Goal: Task Accomplishment & Management: Manage account settings

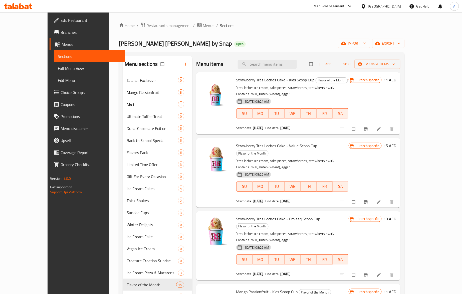
click at [292, 142] on span "Strawberry Tres Leches Cake - Value Scoop Cup" at bounding box center [276, 146] width 81 height 8
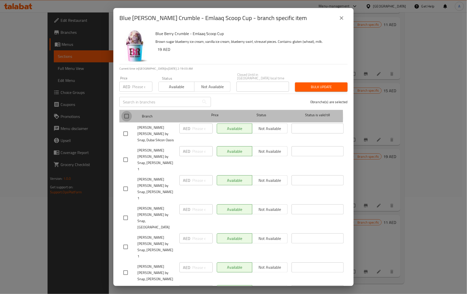
click at [126, 117] on input "checkbox" at bounding box center [126, 116] width 11 height 11
checkbox input "true"
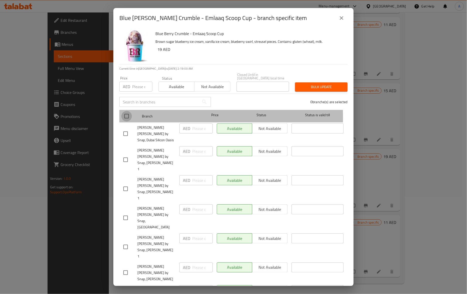
checkbox input "true"
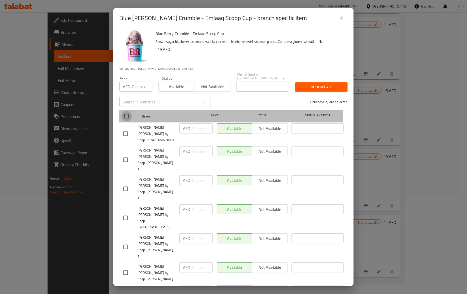
checkbox input "true"
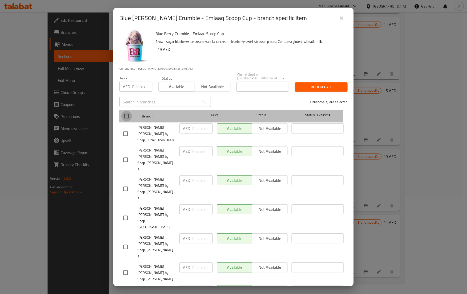
checkbox input "true"
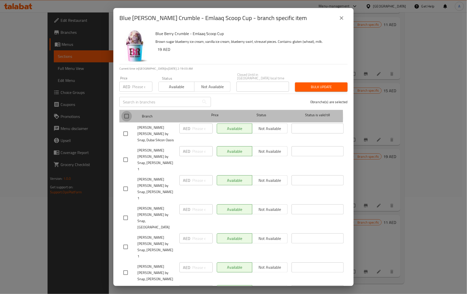
checkbox input "true"
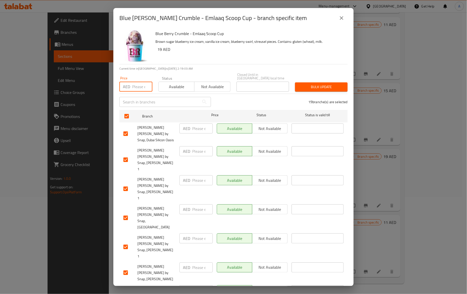
click at [136, 85] on input "number" at bounding box center [142, 87] width 20 height 10
paste input "20"
type input "20"
click at [315, 88] on span "Bulk update" at bounding box center [321, 87] width 45 height 6
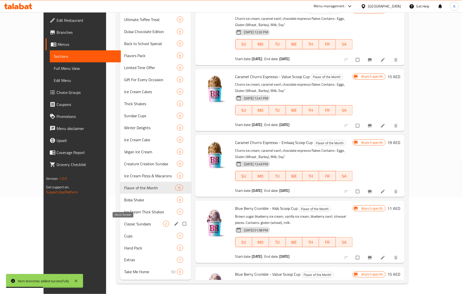
click at [135, 224] on span "Classic Sundaes" at bounding box center [143, 224] width 39 height 6
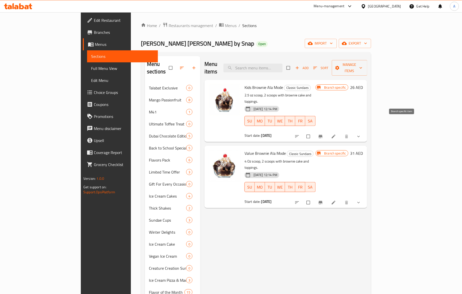
click at [322, 135] on icon "Branch-specific-item" at bounding box center [320, 136] width 4 height 3
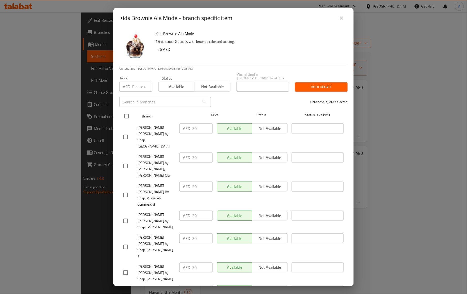
click at [127, 114] on input "checkbox" at bounding box center [126, 116] width 11 height 11
checkbox input "true"
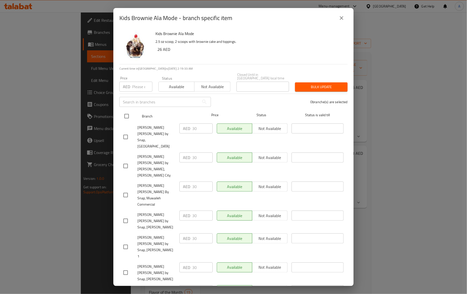
checkbox input "true"
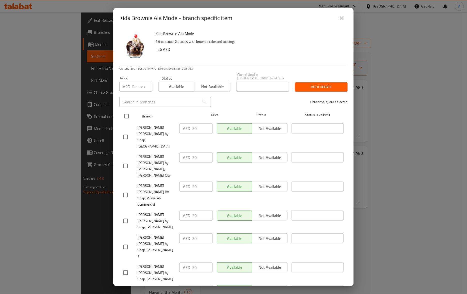
checkbox input "true"
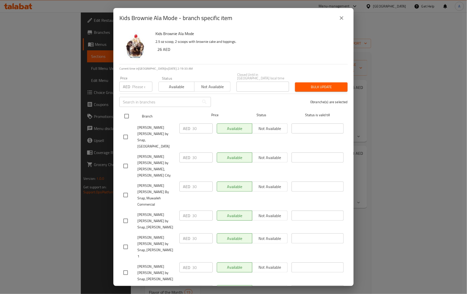
checkbox input "true"
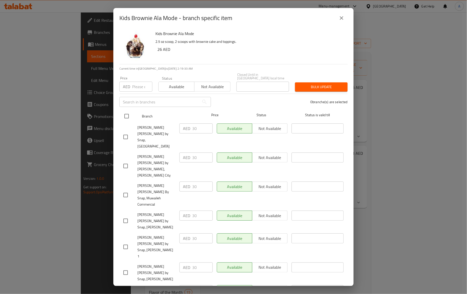
checkbox input "true"
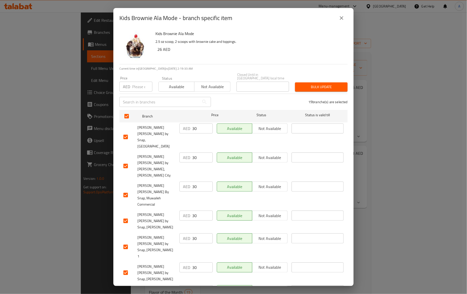
click at [138, 86] on input "number" at bounding box center [142, 87] width 20 height 10
paste input "31"
type input "31"
click at [303, 87] on span "Bulk update" at bounding box center [321, 87] width 45 height 6
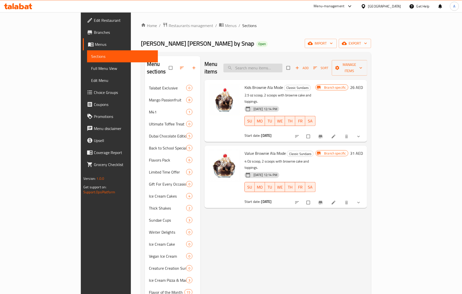
click at [270, 65] on input "search" at bounding box center [252, 68] width 59 height 9
paste input "Medium Banana Royal"
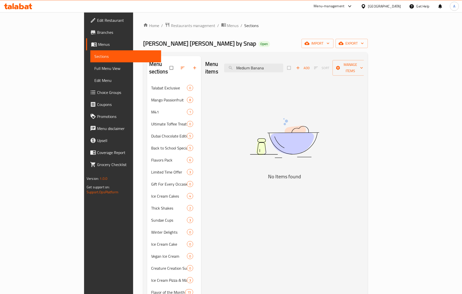
click at [276, 59] on div "Menu items Medium Banana Add Sort Manage items" at bounding box center [284, 68] width 159 height 24
click at [277, 64] on input "Medium Banana" at bounding box center [253, 68] width 59 height 9
paste input "Kids Banana Split"
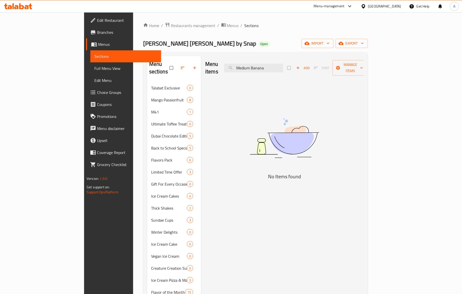
type input "Medium Banana Royal"
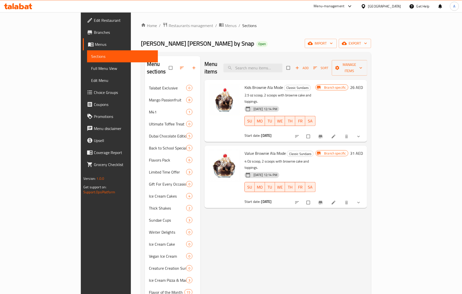
click at [318, 192] on div "Menu items Add Sort Manage items Kids Brownie Ala Mode Classic Sundaes 2.5 oz s…" at bounding box center [283, 220] width 167 height 328
click at [219, 257] on div "Menu items Add Sort Manage items Kids Brownie Ala Mode Classic Sundaes 2.5 oz s…" at bounding box center [283, 220] width 167 height 328
click at [220, 259] on div "Menu items Add Sort Manage items Kids Brownie Ala Mode Classic Sundaes 2.5 oz s…" at bounding box center [283, 220] width 167 height 328
click at [327, 197] on button "Branch-specific-item" at bounding box center [321, 202] width 12 height 11
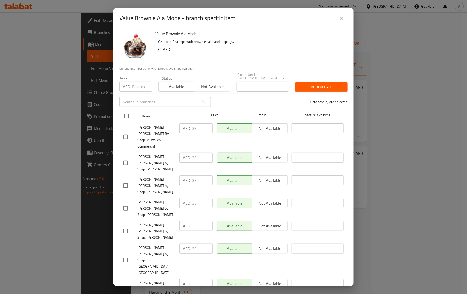
click at [127, 118] on input "checkbox" at bounding box center [126, 116] width 11 height 11
checkbox input "true"
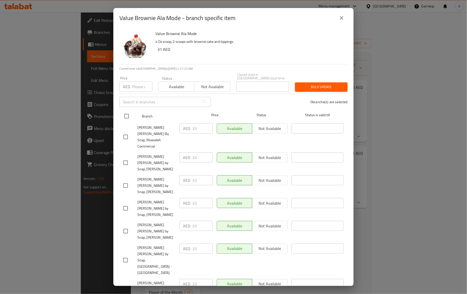
checkbox input "true"
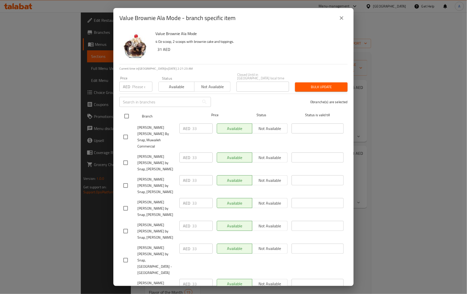
checkbox input "true"
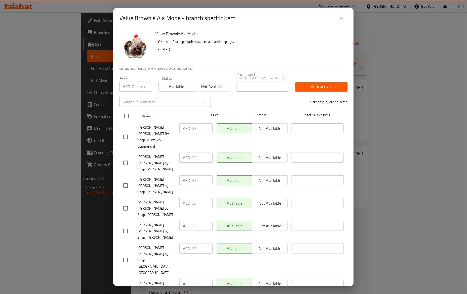
checkbox input "true"
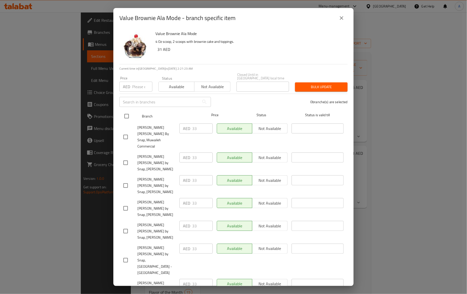
checkbox input "true"
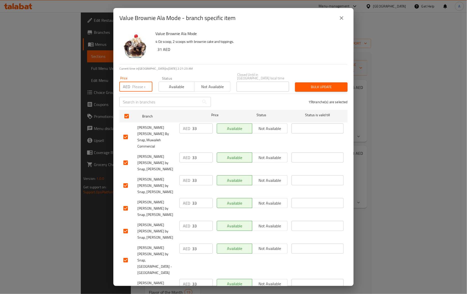
click at [135, 82] on input "number" at bounding box center [142, 87] width 20 height 10
paste input "34"
type input "34"
click at [312, 89] on span "Bulk update" at bounding box center [321, 87] width 45 height 6
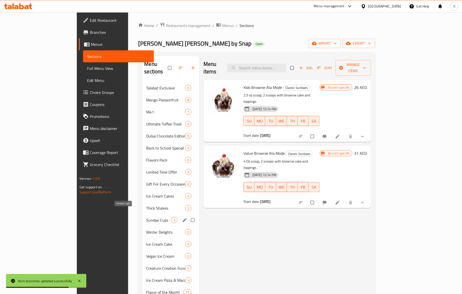
click at [146, 217] on span "Sundae Cups" at bounding box center [158, 220] width 25 height 6
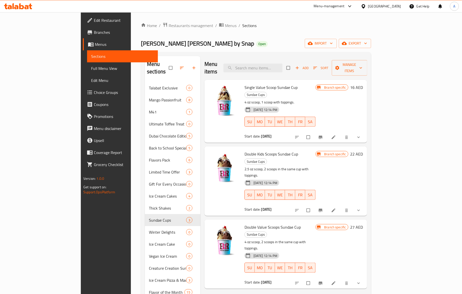
click at [267, 231] on span "Sundae Cups" at bounding box center [256, 234] width 22 height 6
copy span "Sundae Cups"
click at [324, 135] on span "Branch-specific-item" at bounding box center [321, 137] width 6 height 5
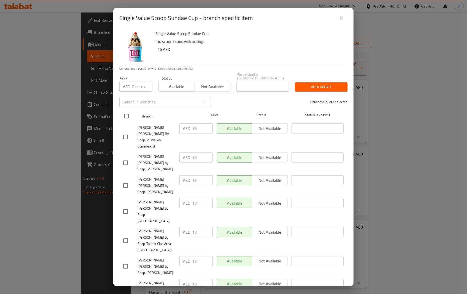
click at [123, 115] on input "checkbox" at bounding box center [126, 116] width 11 height 11
checkbox input "true"
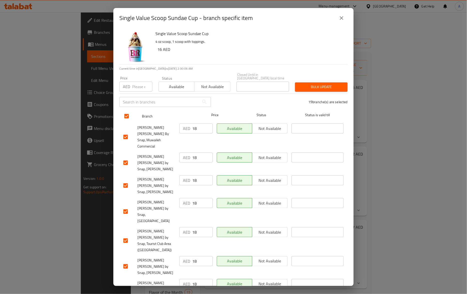
checkbox input "true"
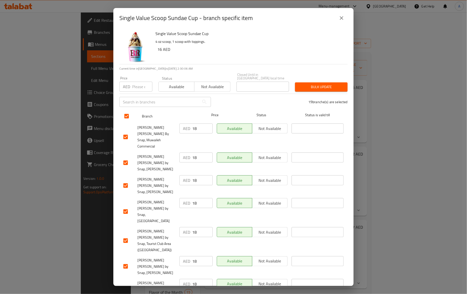
checkbox input "true"
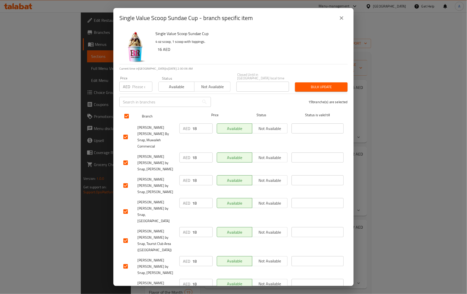
checkbox input "true"
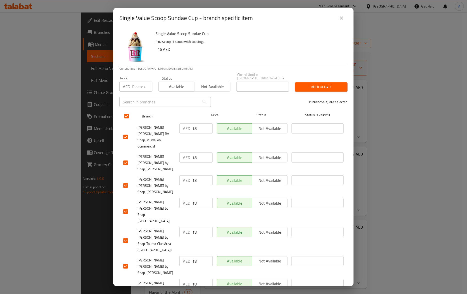
checkbox input "true"
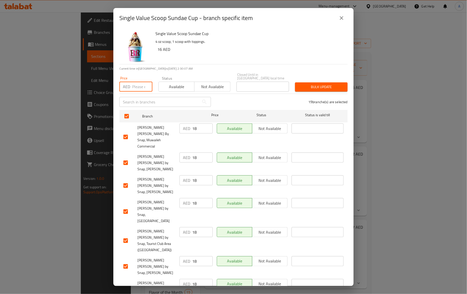
click at [139, 83] on input "number" at bounding box center [142, 87] width 20 height 10
paste input "20"
type input "20"
click at [329, 84] on span "Bulk update" at bounding box center [321, 87] width 45 height 6
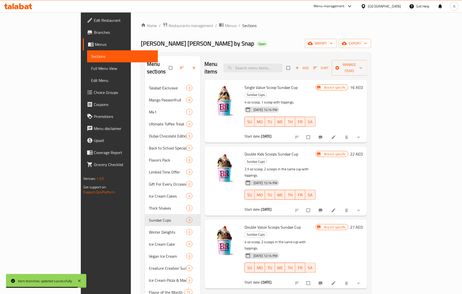
click at [226, 267] on div "Menu items Add Sort Manage items Single Value Scoop Sundae Cup Sundae Cups 4 oz…" at bounding box center [283, 220] width 167 height 328
click at [329, 67] on div "Menu items Add Sort Manage items" at bounding box center [285, 68] width 163 height 24
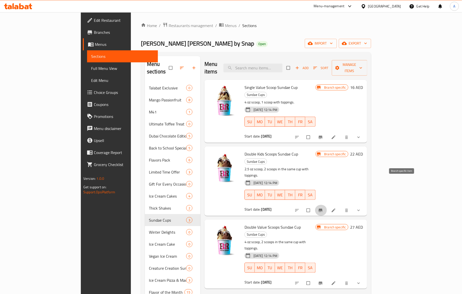
click at [323, 208] on icon "Branch-specific-item" at bounding box center [320, 210] width 5 height 5
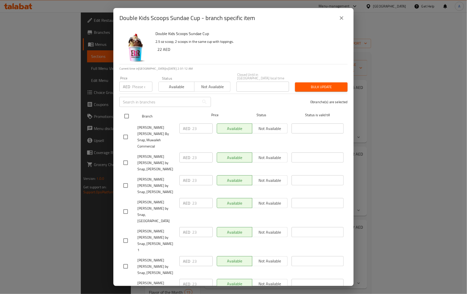
click at [126, 118] on input "checkbox" at bounding box center [126, 116] width 11 height 11
checkbox input "true"
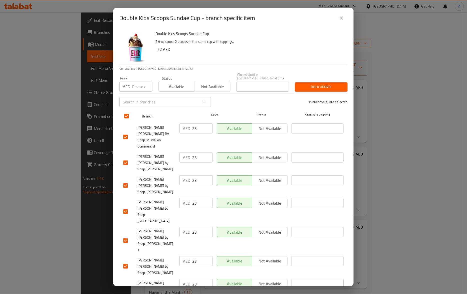
checkbox input "true"
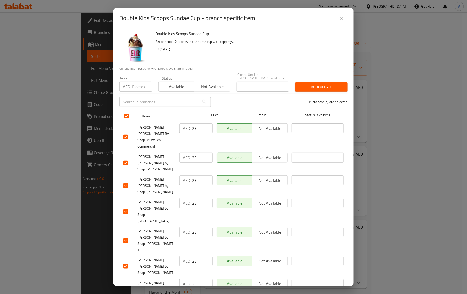
checkbox input "true"
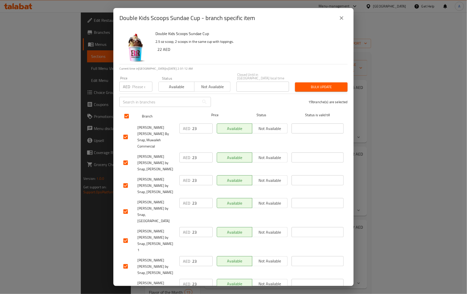
checkbox input "true"
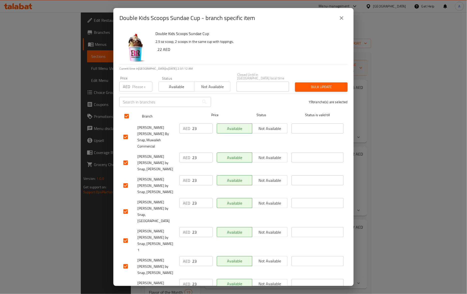
checkbox input "true"
click at [136, 91] on input "number" at bounding box center [142, 87] width 20 height 10
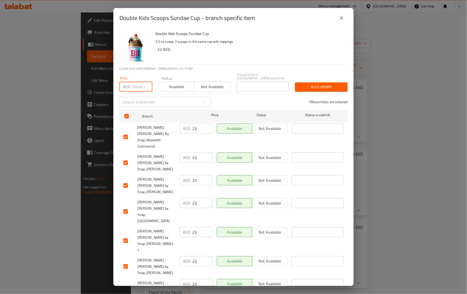
paste input "25"
type input "25"
click at [328, 100] on p "19 branche(s) are selected" at bounding box center [327, 101] width 39 height 5
click at [329, 89] on span "Bulk update" at bounding box center [321, 87] width 45 height 6
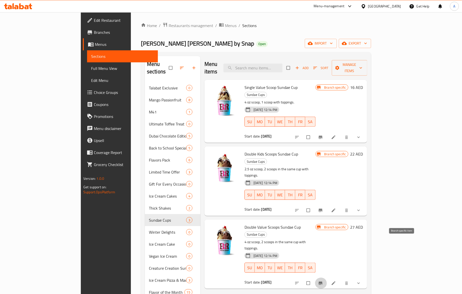
click at [323, 280] on icon "Branch-specific-item" at bounding box center [320, 282] width 5 height 5
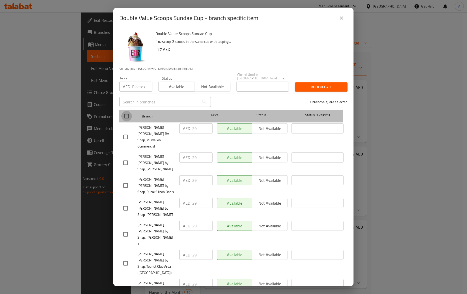
click at [126, 113] on input "checkbox" at bounding box center [126, 116] width 11 height 11
checkbox input "true"
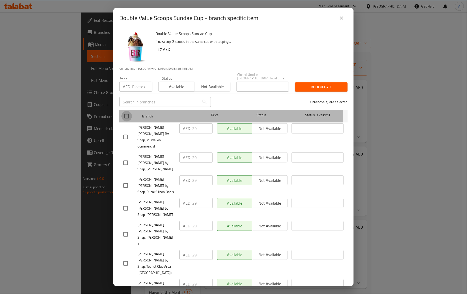
checkbox input "true"
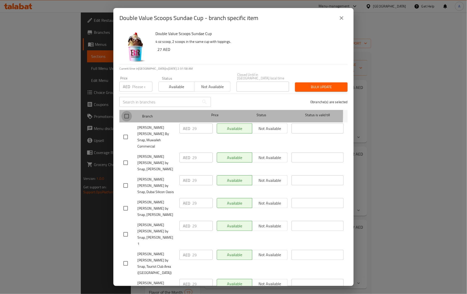
checkbox input "true"
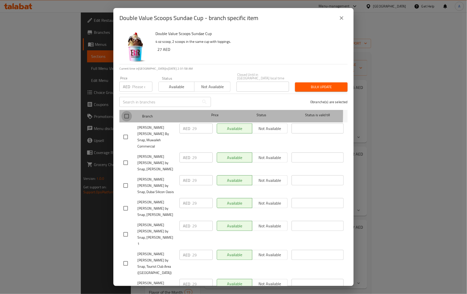
checkbox input "true"
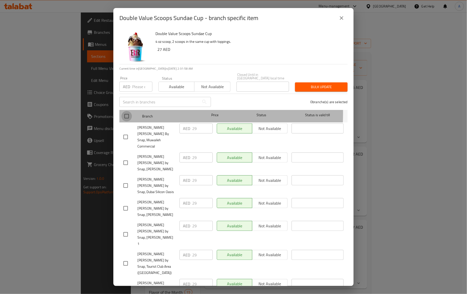
checkbox input "true"
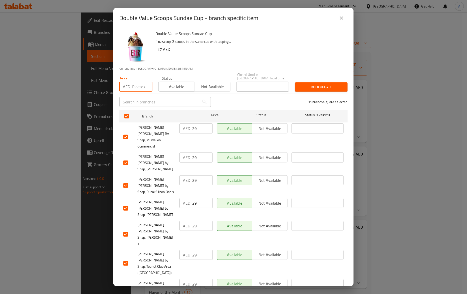
click at [136, 84] on input "number" at bounding box center [142, 87] width 20 height 10
paste input "31"
type input "31"
click at [295, 87] on button "Bulk update" at bounding box center [321, 86] width 53 height 9
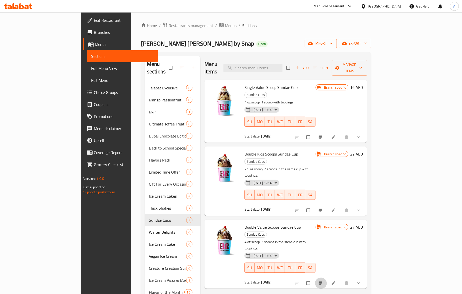
click at [327, 277] on button "Branch-specific-item" at bounding box center [321, 282] width 12 height 11
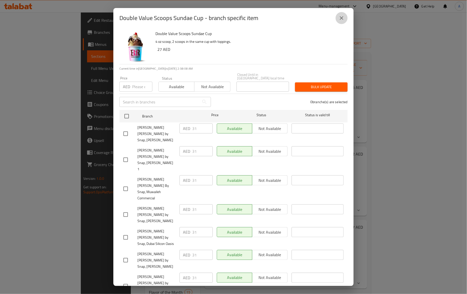
click at [343, 18] on icon "close" at bounding box center [341, 18] width 6 height 6
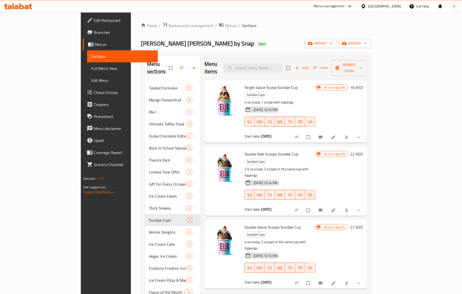
click at [239, 271] on div "Menu items Add Sort Manage items Single Value Scoop Sundae Cup Sundae Cups 4 oz…" at bounding box center [283, 220] width 167 height 328
click at [289, 60] on div "Menu items Add Sort Manage items" at bounding box center [285, 68] width 163 height 24
click at [282, 64] on input "search" at bounding box center [252, 68] width 59 height 9
paste input "Single Kids Scoop Cup"
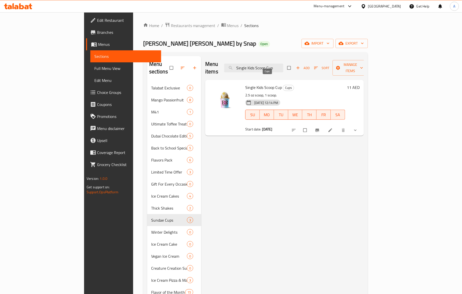
type input "Single Kids Scoop Cup"
click at [283, 85] on span "Cups" at bounding box center [288, 88] width 11 height 6
copy span "Cups"
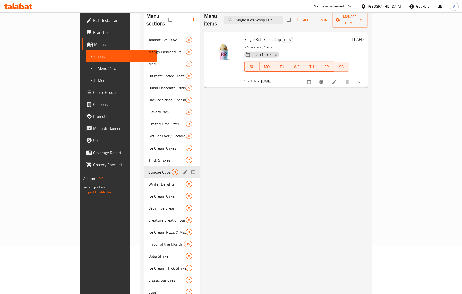
scroll to position [97, 0]
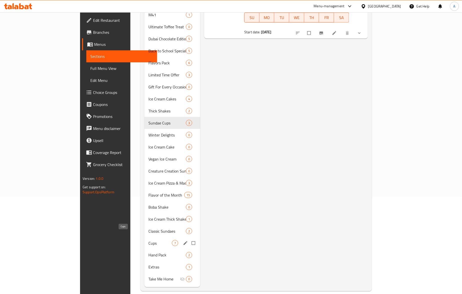
click at [148, 240] on span "Cups" at bounding box center [160, 243] width 24 height 6
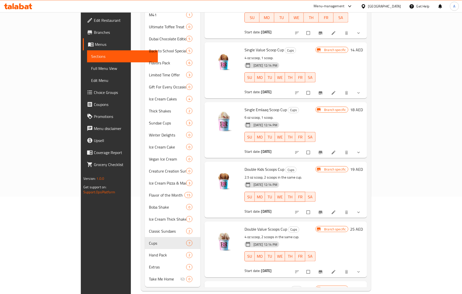
click at [303, 133] on span "FR" at bounding box center [300, 136] width 6 height 7
type button "5"
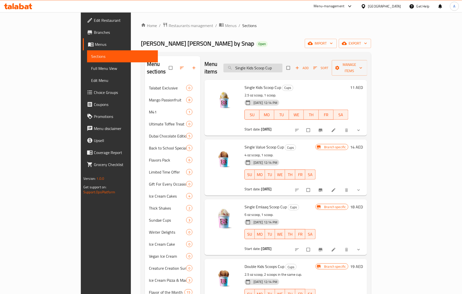
click at [282, 66] on input "Single Kids Scoop Cup" at bounding box center [252, 68] width 59 height 9
click at [296, 92] on p "2.5 oz scoop, 1 scoop." at bounding box center [296, 95] width 104 height 6
click at [323, 128] on icon "Branch-specific-item" at bounding box center [320, 130] width 5 height 5
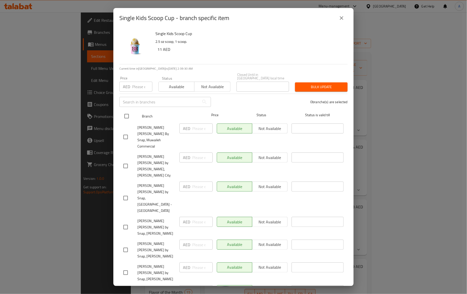
click at [125, 112] on input "checkbox" at bounding box center [126, 116] width 11 height 11
checkbox input "true"
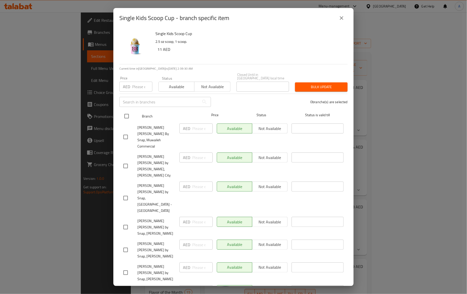
checkbox input "true"
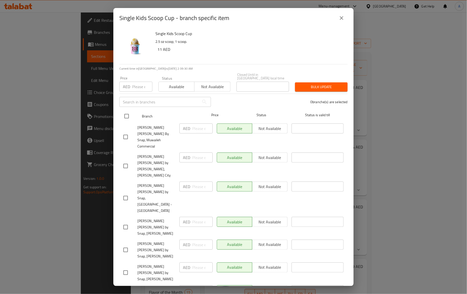
checkbox input "true"
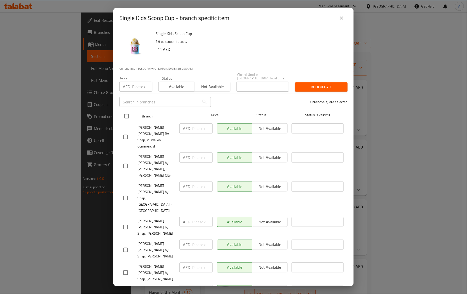
checkbox input "true"
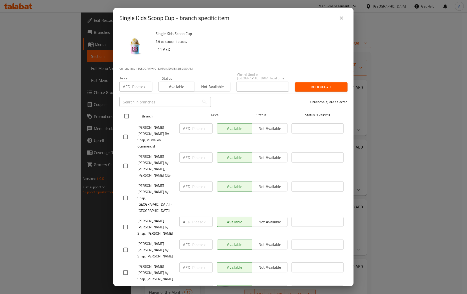
checkbox input "true"
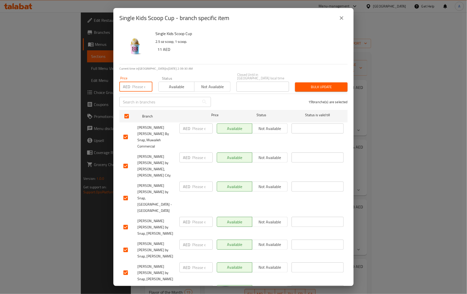
click at [143, 85] on input "number" at bounding box center [142, 87] width 20 height 10
paste input "12"
type input "12"
click at [317, 85] on span "Bulk update" at bounding box center [321, 87] width 45 height 6
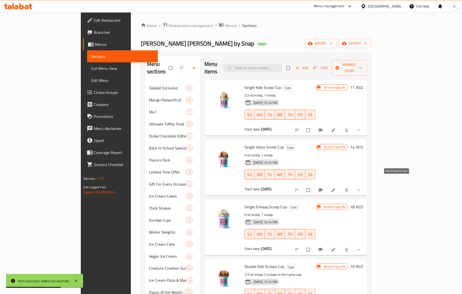
click at [323, 187] on icon "Branch-specific-item" at bounding box center [320, 189] width 5 height 5
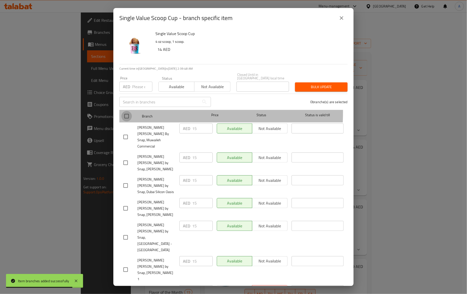
click at [128, 112] on input "checkbox" at bounding box center [126, 116] width 11 height 11
checkbox input "true"
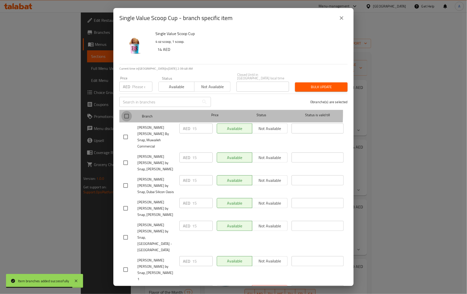
checkbox input "true"
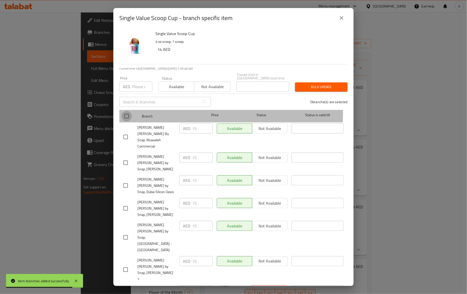
checkbox input "true"
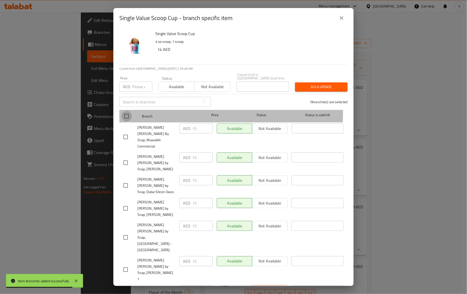
checkbox input "true"
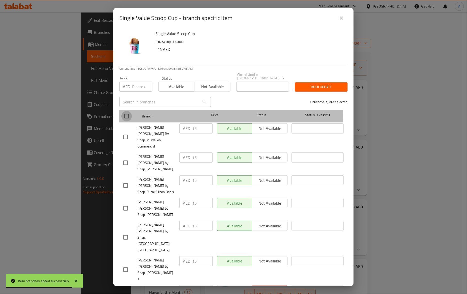
checkbox input "true"
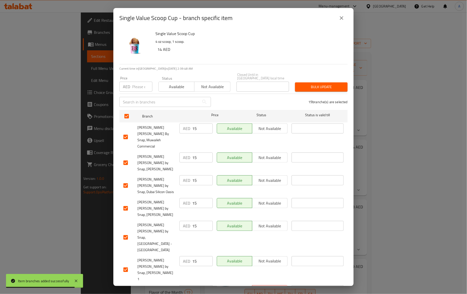
click at [132, 91] on input "number" at bounding box center [142, 87] width 20 height 10
paste input "16"
type input "16"
click at [304, 86] on span "Bulk update" at bounding box center [321, 87] width 45 height 6
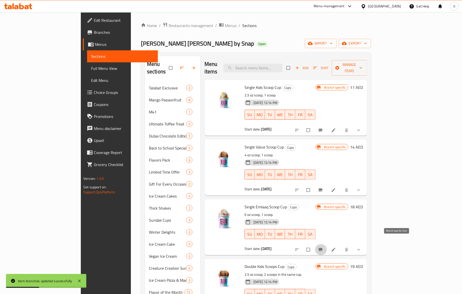
click at [322, 248] on icon "Branch-specific-item" at bounding box center [320, 249] width 4 height 3
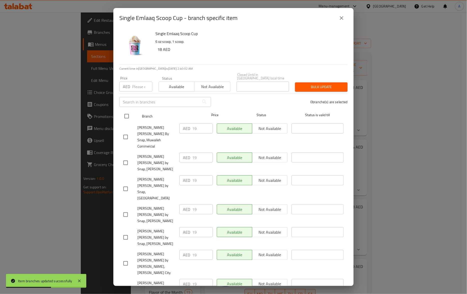
click at [128, 117] on input "checkbox" at bounding box center [126, 116] width 11 height 11
checkbox input "true"
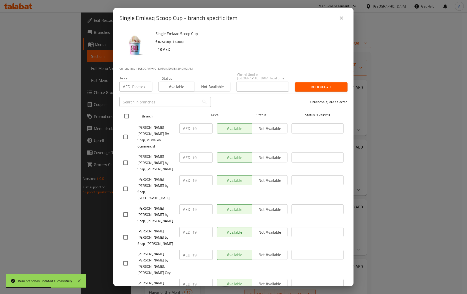
checkbox input "true"
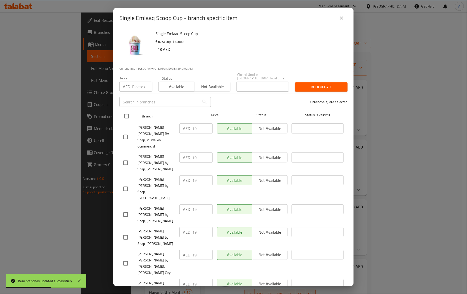
checkbox input "true"
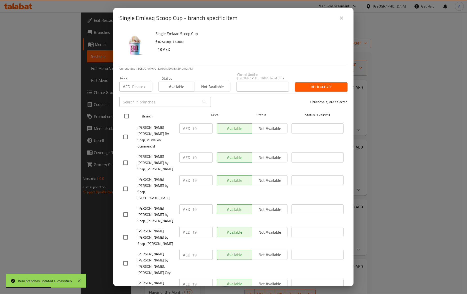
checkbox input "true"
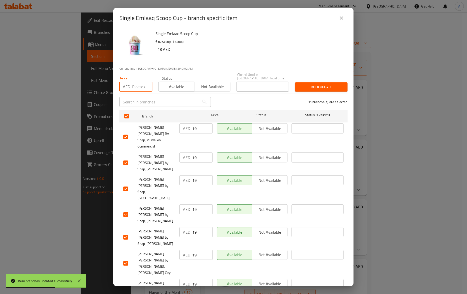
click at [134, 87] on input "number" at bounding box center [142, 87] width 20 height 10
paste input "20"
click at [340, 85] on button "Bulk update" at bounding box center [321, 86] width 53 height 9
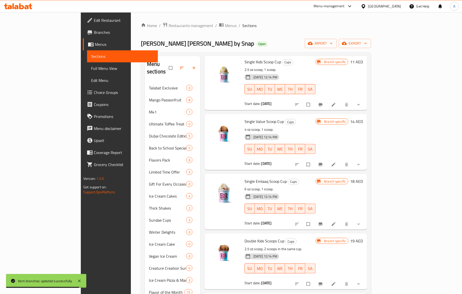
scroll to position [33, 0]
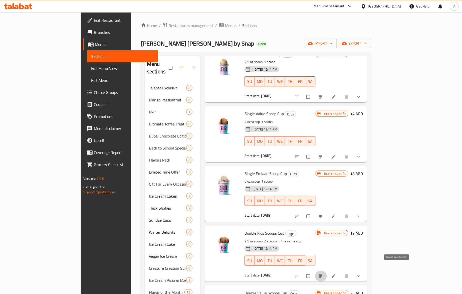
click at [323, 273] on icon "Branch-specific-item" at bounding box center [320, 275] width 5 height 5
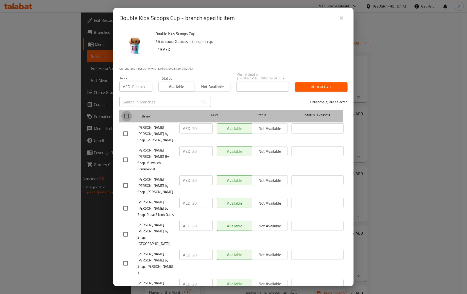
click at [129, 116] on input "checkbox" at bounding box center [126, 116] width 11 height 11
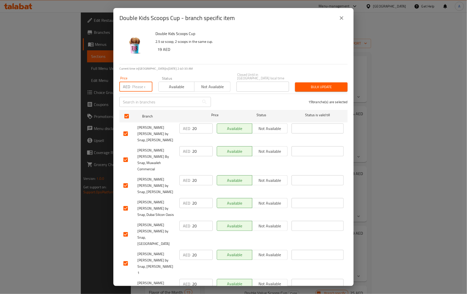
click at [138, 85] on input "number" at bounding box center [142, 87] width 20 height 10
paste input "21"
click at [302, 84] on span "Bulk update" at bounding box center [321, 87] width 45 height 6
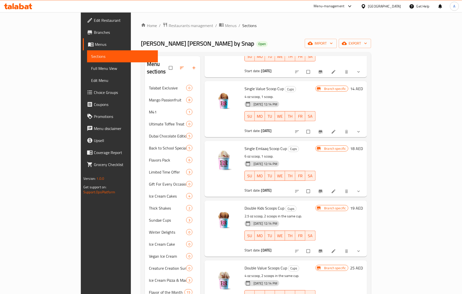
scroll to position [100, 0]
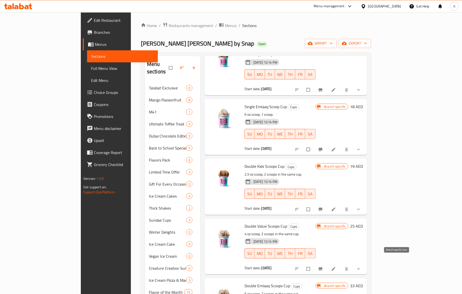
click at [327, 264] on button "Branch-specific-item" at bounding box center [321, 268] width 12 height 11
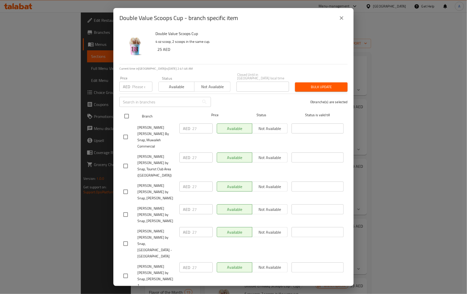
click at [128, 120] on input "checkbox" at bounding box center [126, 116] width 11 height 11
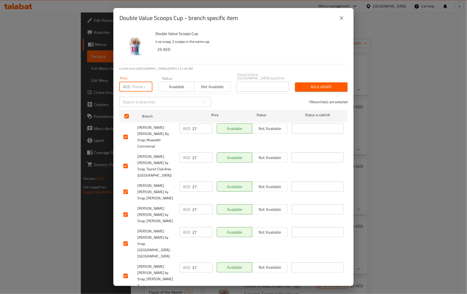
click at [137, 88] on input "number" at bounding box center [142, 87] width 20 height 10
paste input "28"
click at [307, 84] on span "Bulk update" at bounding box center [321, 87] width 45 height 6
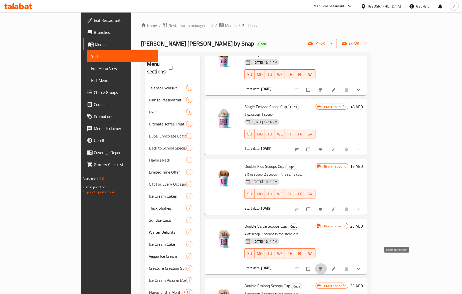
click at [323, 266] on icon "Branch-specific-item" at bounding box center [320, 268] width 5 height 5
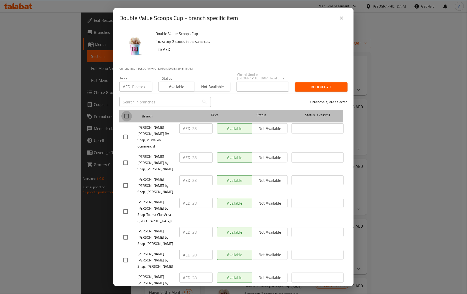
click at [125, 119] on input "checkbox" at bounding box center [126, 116] width 11 height 11
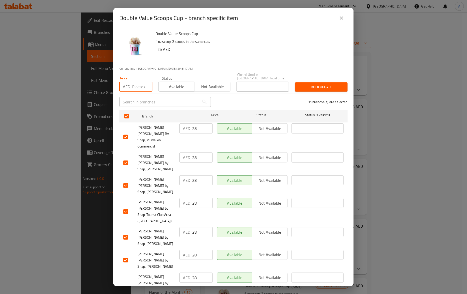
click at [135, 90] on input "number" at bounding box center [142, 87] width 20 height 10
paste input "28"
click at [319, 88] on span "Bulk update" at bounding box center [321, 87] width 45 height 6
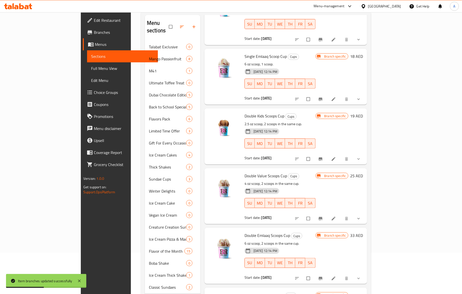
scroll to position [97, 0]
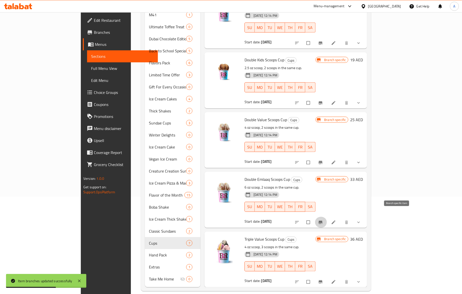
click at [324, 220] on span "Branch-specific-item" at bounding box center [321, 222] width 6 height 5
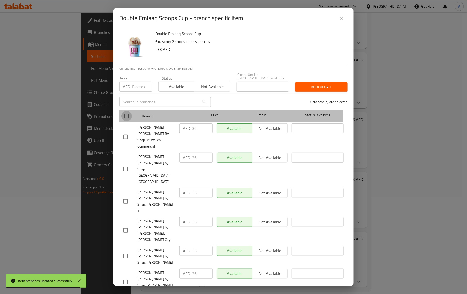
click at [130, 114] on input "checkbox" at bounding box center [126, 116] width 11 height 11
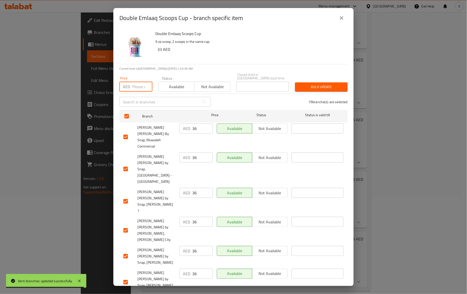
click at [137, 88] on input "number" at bounding box center [142, 87] width 20 height 10
paste input "37"
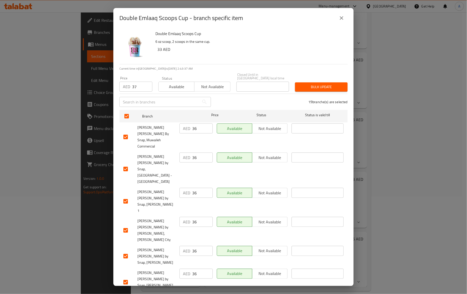
click at [292, 86] on div "Bulk update" at bounding box center [321, 86] width 59 height 15
click at [295, 86] on button "Bulk update" at bounding box center [321, 86] width 53 height 9
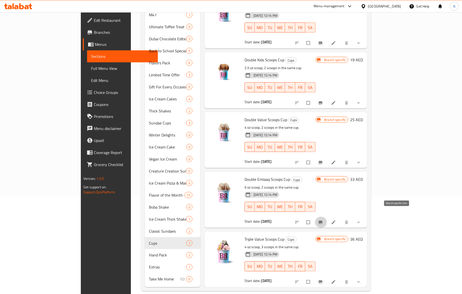
click at [323, 220] on icon "Branch-specific-item" at bounding box center [320, 222] width 5 height 5
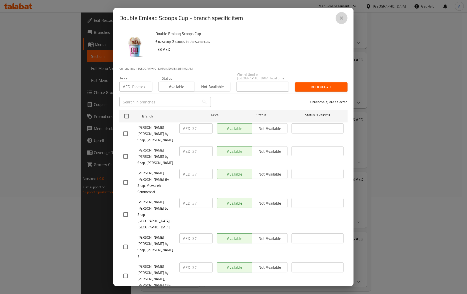
click at [341, 14] on button "close" at bounding box center [341, 18] width 12 height 12
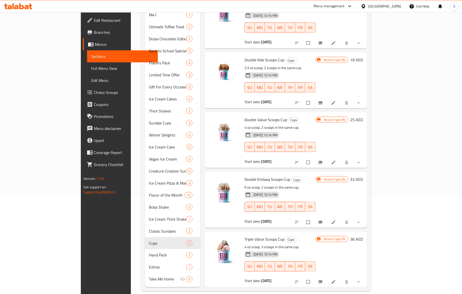
click at [303, 268] on div "[DATE] 12:14 PM SU MO TU WE TH FR SA" at bounding box center [279, 262] width 75 height 27
click at [323, 279] on icon "Branch-specific-item" at bounding box center [320, 281] width 5 height 5
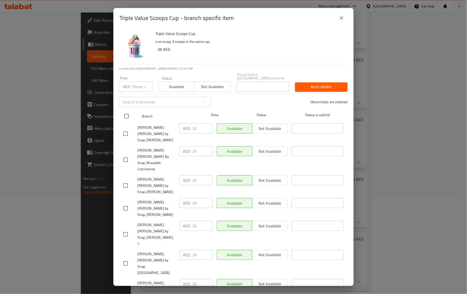
click at [128, 114] on input "checkbox" at bounding box center [126, 116] width 11 height 11
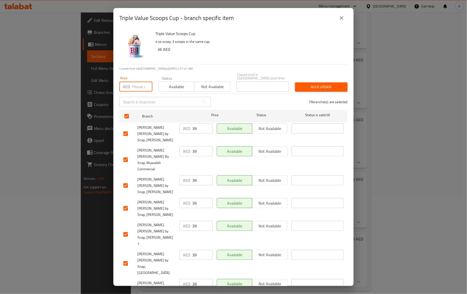
click at [142, 83] on input "number" at bounding box center [142, 87] width 20 height 10
paste input "40"
click at [314, 89] on span "Bulk update" at bounding box center [321, 87] width 45 height 6
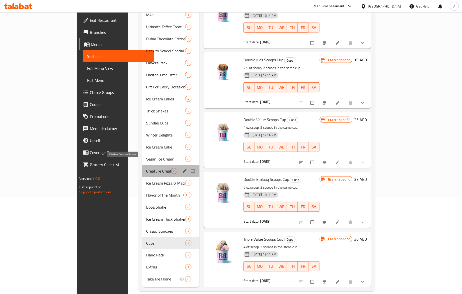
click at [146, 168] on span "Creature Creation Sundae" at bounding box center [158, 171] width 25 height 6
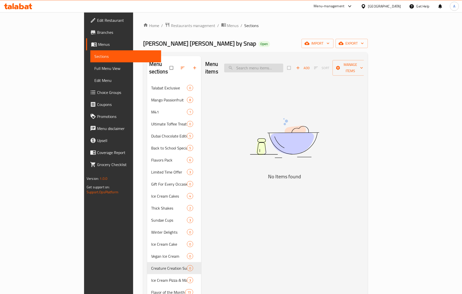
click at [283, 64] on input "search" at bounding box center [253, 68] width 59 height 9
paste input "Unicorn Sundae"
paste input "Blue Mermaid Sundae"
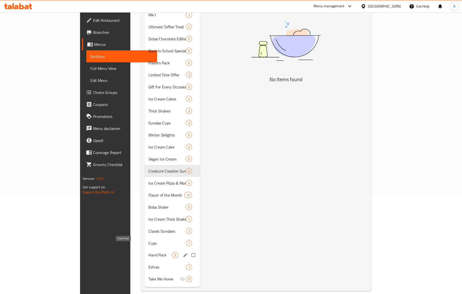
click at [148, 252] on span "Hand Pack" at bounding box center [160, 255] width 24 height 6
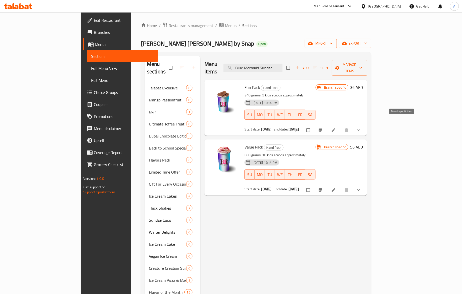
click at [323, 128] on icon "Branch-specific-item" at bounding box center [320, 130] width 5 height 5
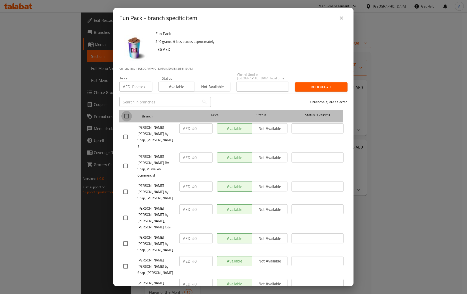
click at [125, 115] on input "checkbox" at bounding box center [126, 116] width 11 height 11
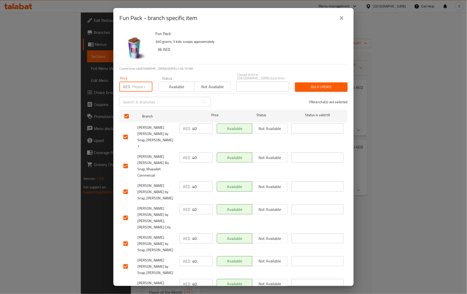
click at [135, 87] on input "number" at bounding box center [142, 87] width 20 height 10
paste input "45"
click at [318, 92] on div "Bulk update" at bounding box center [321, 86] width 59 height 15
click at [318, 89] on span "Bulk update" at bounding box center [321, 87] width 45 height 6
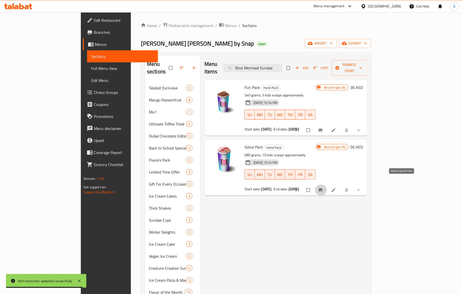
click at [327, 184] on button "Branch-specific-item" at bounding box center [321, 189] width 12 height 11
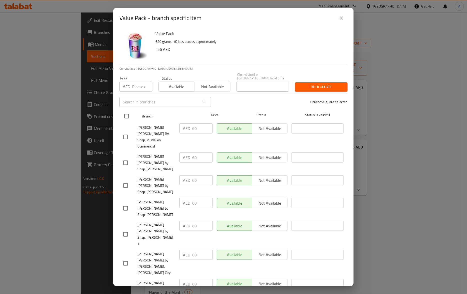
click at [127, 115] on input "checkbox" at bounding box center [126, 116] width 11 height 11
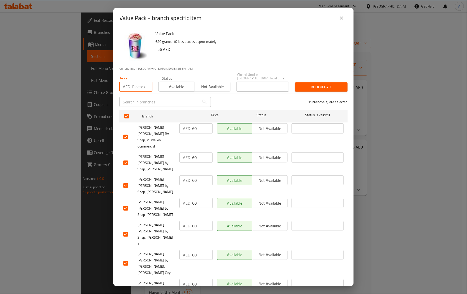
click at [136, 86] on input "number" at bounding box center [142, 87] width 20 height 10
paste input "65"
click at [319, 90] on span "Bulk update" at bounding box center [321, 87] width 45 height 6
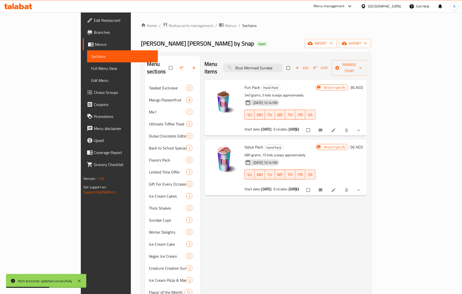
scroll to position [97, 0]
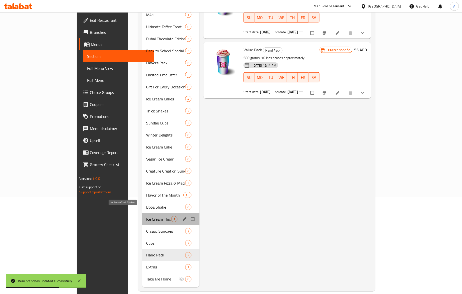
click at [146, 216] on span "Ice Cream Thick Shakes" at bounding box center [158, 219] width 25 height 6
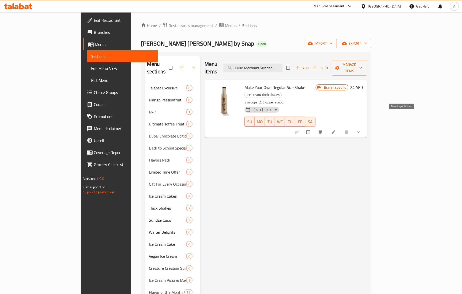
click at [327, 127] on button "Branch-specific-item" at bounding box center [321, 132] width 12 height 11
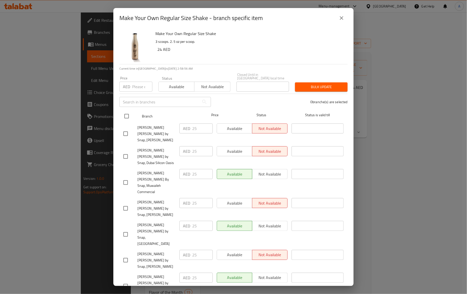
click at [124, 117] on input "checkbox" at bounding box center [126, 116] width 11 height 11
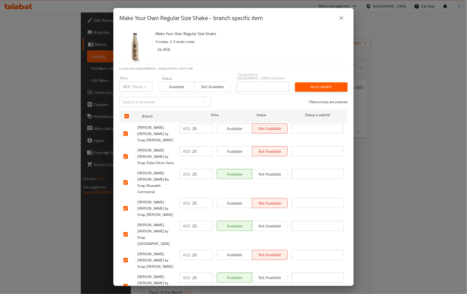
click at [139, 88] on input "number" at bounding box center [142, 87] width 20 height 10
paste input "27"
click at [320, 87] on span "Bulk update" at bounding box center [321, 87] width 45 height 6
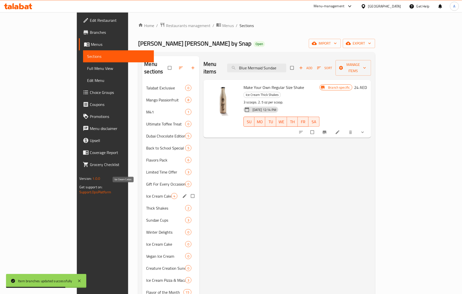
click at [146, 193] on span "Ice Cream Cakes" at bounding box center [158, 196] width 25 height 6
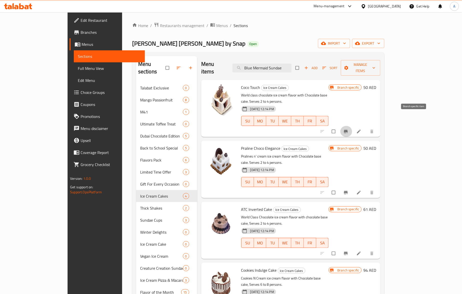
click at [347, 130] on icon "Branch-specific-item" at bounding box center [346, 131] width 4 height 3
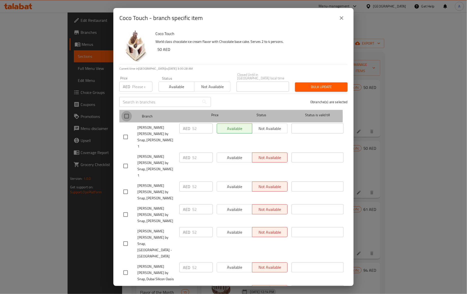
click at [129, 117] on input "checkbox" at bounding box center [126, 116] width 11 height 11
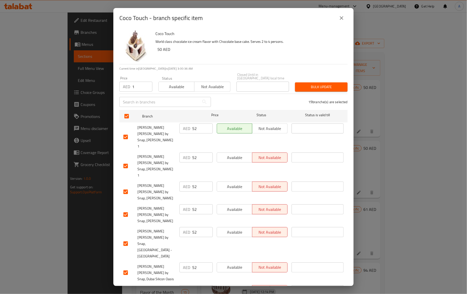
click at [148, 85] on input "1" at bounding box center [142, 87] width 20 height 10
drag, startPoint x: 144, startPoint y: 85, endPoint x: 121, endPoint y: 87, distance: 23.3
click at [132, 87] on input "-1" at bounding box center [142, 87] width 20 height 10
drag, startPoint x: 141, startPoint y: 84, endPoint x: 120, endPoint y: 85, distance: 20.6
click at [120, 85] on div "AED -1 Price" at bounding box center [135, 87] width 33 height 10
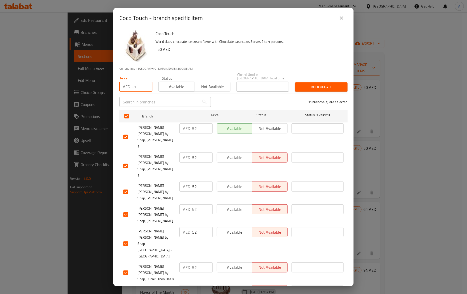
paste input "59"
click at [335, 85] on span "Bulk update" at bounding box center [321, 87] width 45 height 6
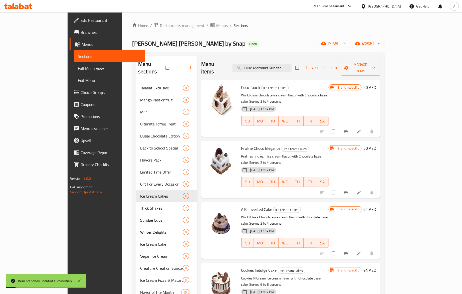
click at [316, 145] on h6 "Praline Choco Elegance Ice Cream Cakes" at bounding box center [285, 148] width 88 height 7
click at [347, 191] on icon "Branch-specific-item" at bounding box center [346, 192] width 4 height 3
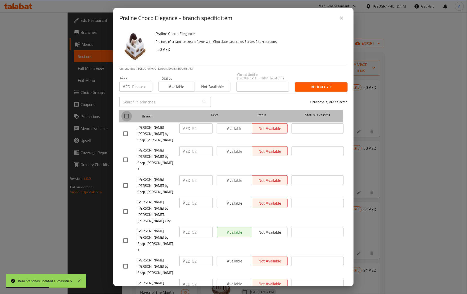
click at [128, 116] on input "checkbox" at bounding box center [126, 116] width 11 height 11
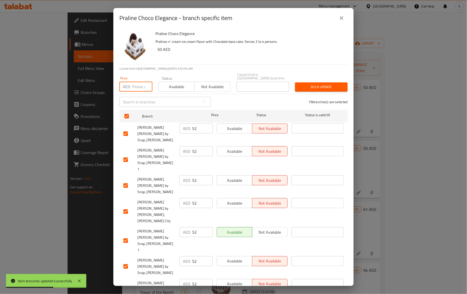
click at [141, 87] on input "number" at bounding box center [142, 87] width 20 height 10
paste input "59"
click at [320, 88] on span "Bulk update" at bounding box center [321, 87] width 45 height 6
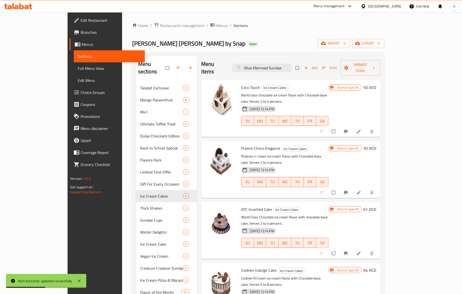
click at [348, 251] on icon "Branch-specific-item" at bounding box center [345, 253] width 5 height 5
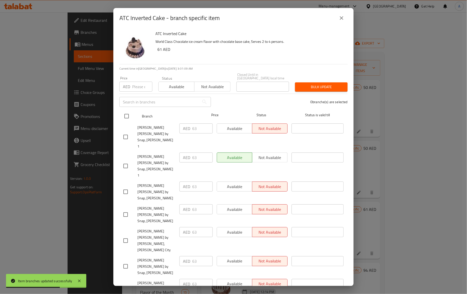
click at [126, 116] on input "checkbox" at bounding box center [126, 116] width 11 height 11
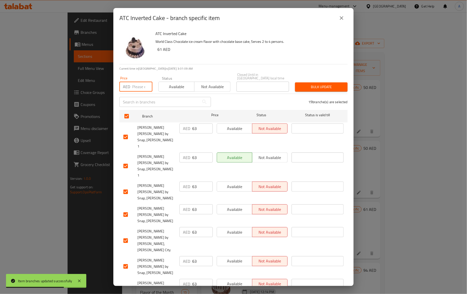
click at [141, 88] on input "number" at bounding box center [142, 87] width 20 height 10
paste input "69"
click at [332, 88] on span "Bulk update" at bounding box center [321, 87] width 45 height 6
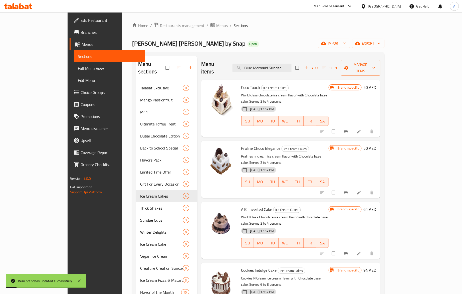
click at [297, 236] on div "SU MO TU WE TH FR SA" at bounding box center [285, 243] width 92 height 14
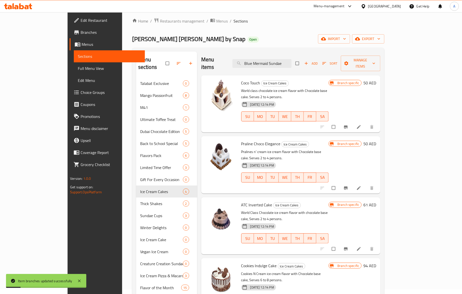
scroll to position [97, 0]
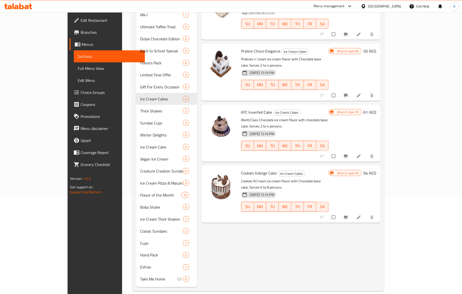
click at [217, 263] on div "Menu items Blue Mermaid Sundae Add Sort Manage items Coco Touch Ice Cream Cakes…" at bounding box center [288, 123] width 183 height 328
click at [233, 259] on div "Menu items Blue Mermaid Sundae Add Sort Manage items Coco Touch Ice Cream Cakes…" at bounding box center [288, 123] width 183 height 328
click at [243, 169] on span "Cookies Indulge Cake" at bounding box center [259, 173] width 36 height 8
click at [242, 169] on span "Cookies Indulge Cake" at bounding box center [259, 173] width 36 height 8
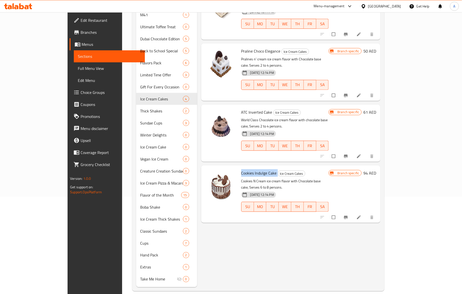
copy h6 "Cookies Indulge Cake"
click at [348, 215] on icon "Branch-specific-item" at bounding box center [345, 217] width 5 height 5
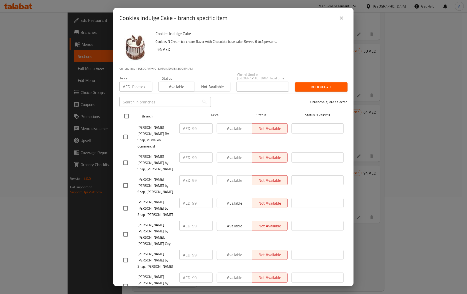
drag, startPoint x: 128, startPoint y: 116, endPoint x: 133, endPoint y: 112, distance: 6.8
click at [128, 116] on input "checkbox" at bounding box center [126, 116] width 11 height 11
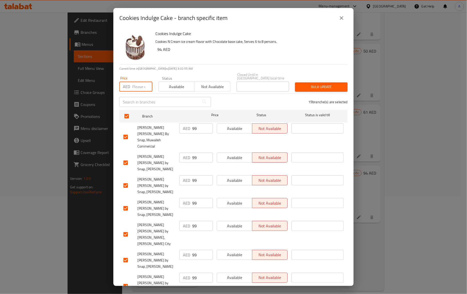
drag, startPoint x: 137, startPoint y: 90, endPoint x: 180, endPoint y: 86, distance: 42.7
click at [137, 90] on input "number" at bounding box center [142, 87] width 20 height 10
paste input "109"
click at [323, 84] on span "Bulk update" at bounding box center [321, 87] width 45 height 6
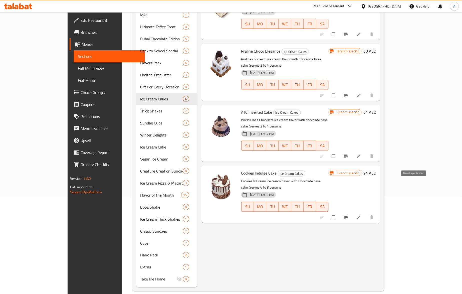
click at [347, 215] on icon "Branch-specific-item" at bounding box center [346, 216] width 4 height 3
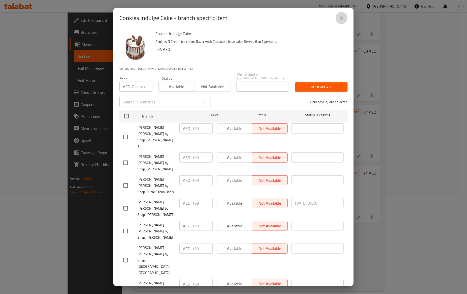
click at [343, 16] on icon "close" at bounding box center [341, 18] width 6 height 6
